Goal: Task Accomplishment & Management: Complete application form

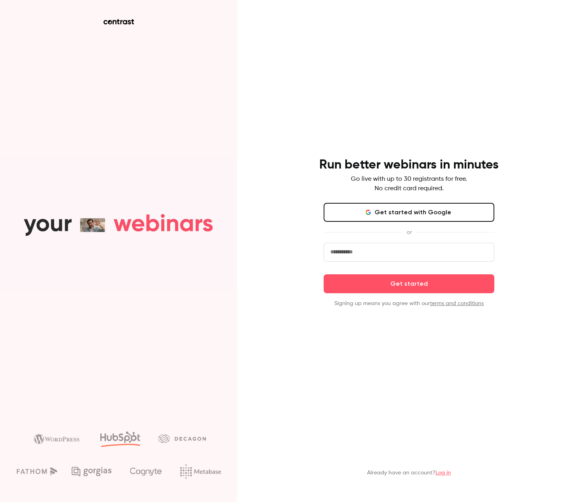
click at [341, 211] on button "Get started with Google" at bounding box center [408, 212] width 171 height 19
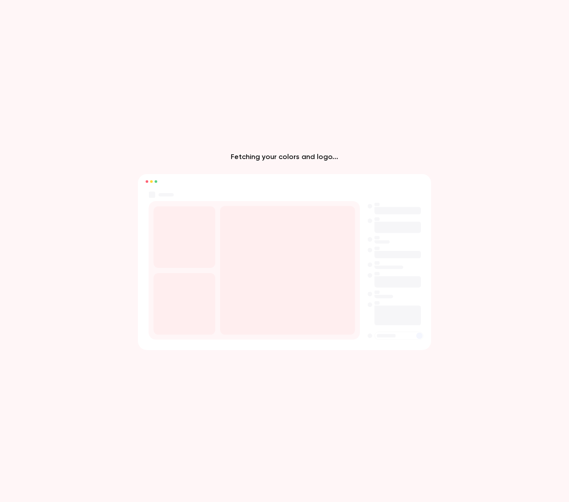
click at [165, 88] on div "Fetching your colors and logo..." at bounding box center [284, 251] width 569 height 502
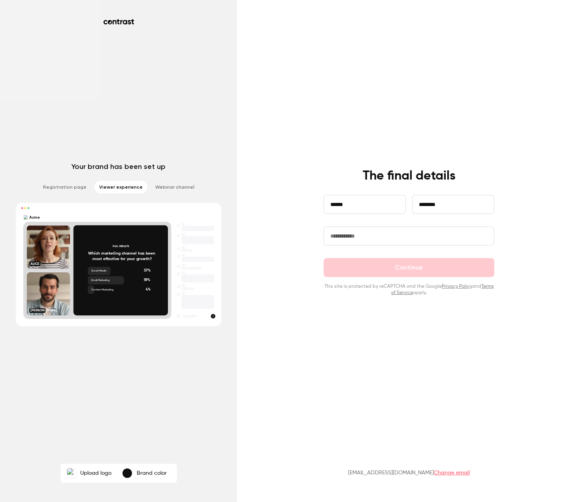
click at [342, 230] on input "text" at bounding box center [408, 236] width 171 height 19
type input "**********"
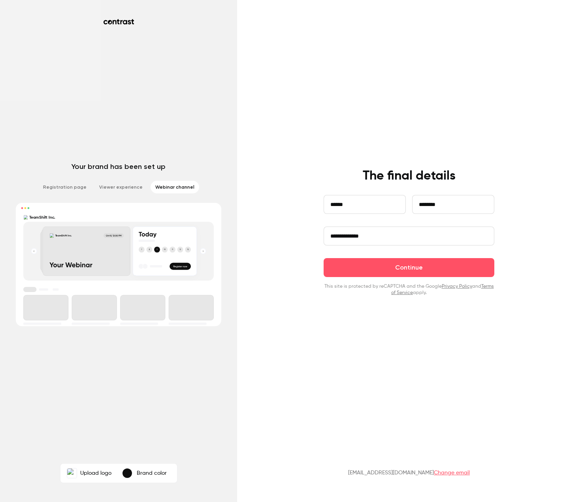
click at [168, 188] on li "Webinar channel" at bounding box center [174, 187] width 49 height 13
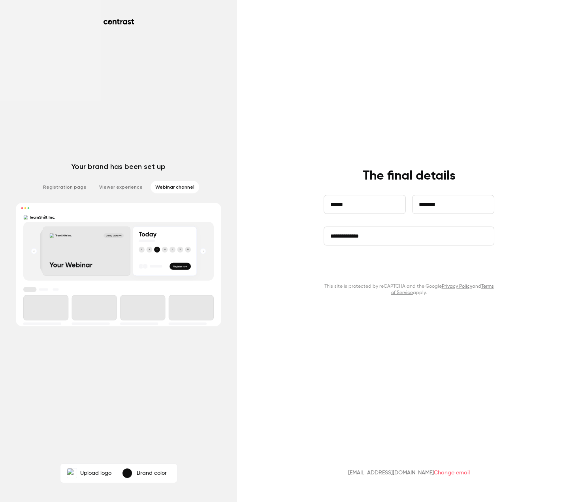
click at [365, 264] on button "Continue" at bounding box center [408, 267] width 171 height 19
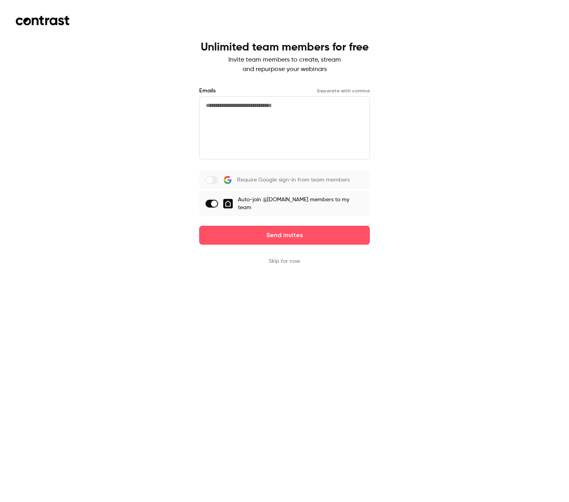
click at [202, 126] on textarea at bounding box center [284, 127] width 171 height 63
click at [218, 179] on label at bounding box center [211, 180] width 13 height 8
click at [214, 200] on label at bounding box center [211, 204] width 13 height 8
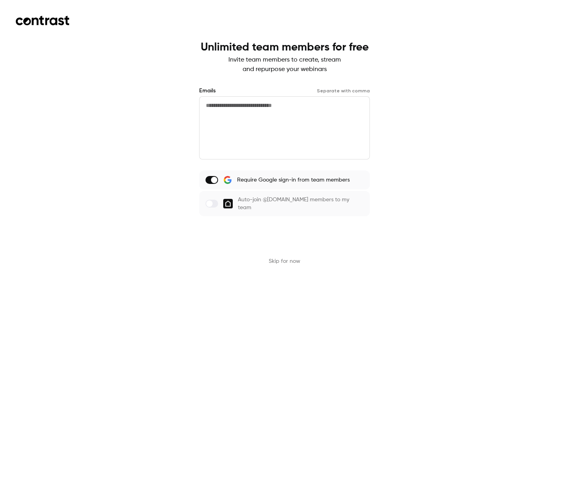
click at [315, 226] on button "Send invites" at bounding box center [284, 235] width 171 height 19
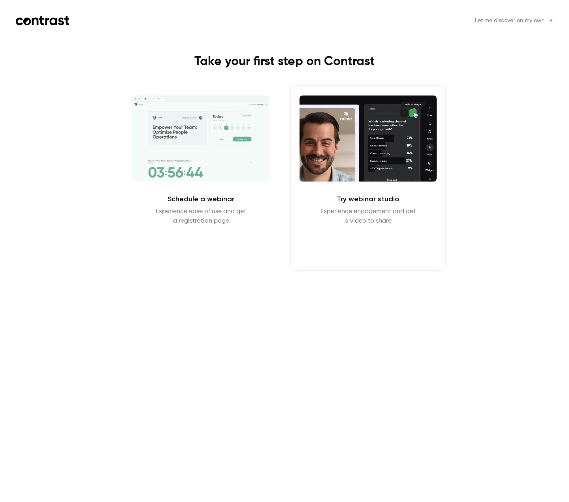
click at [363, 241] on button "Enter Studio" at bounding box center [367, 244] width 51 height 19
